Goal: Information Seeking & Learning: Learn about a topic

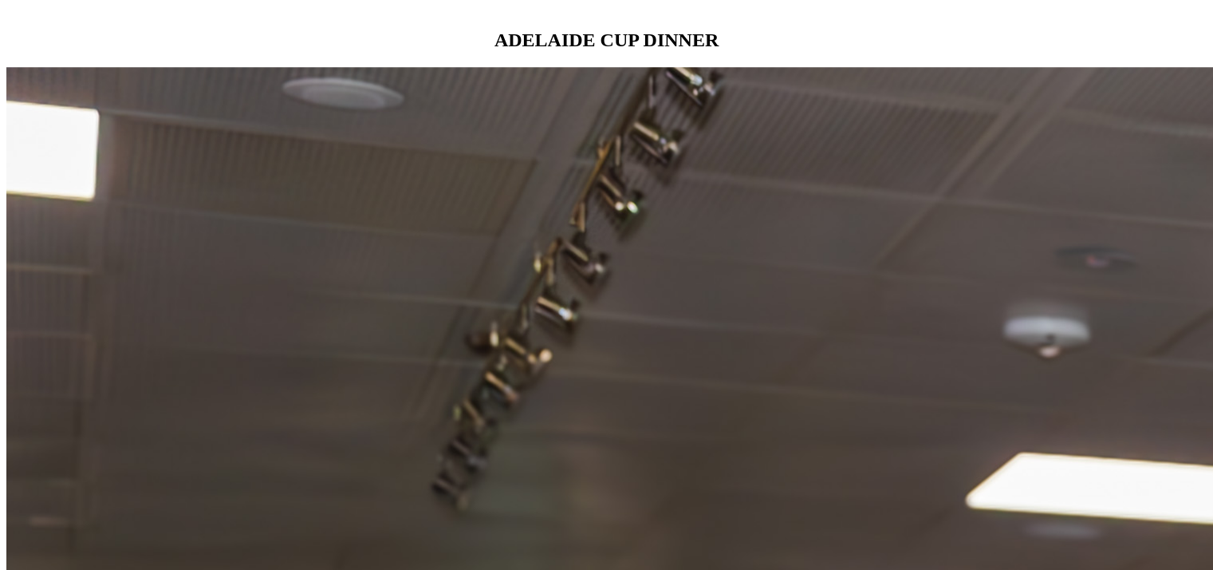
scroll to position [1545, 0]
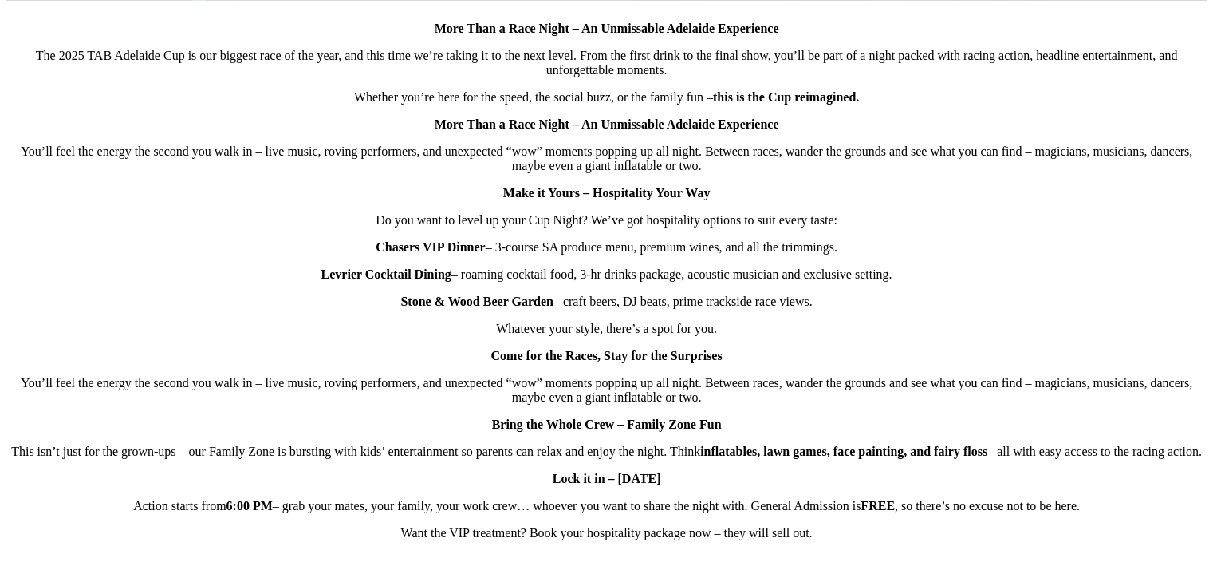
scroll to position [995, 0]
